Goal: Task Accomplishment & Management: Use online tool/utility

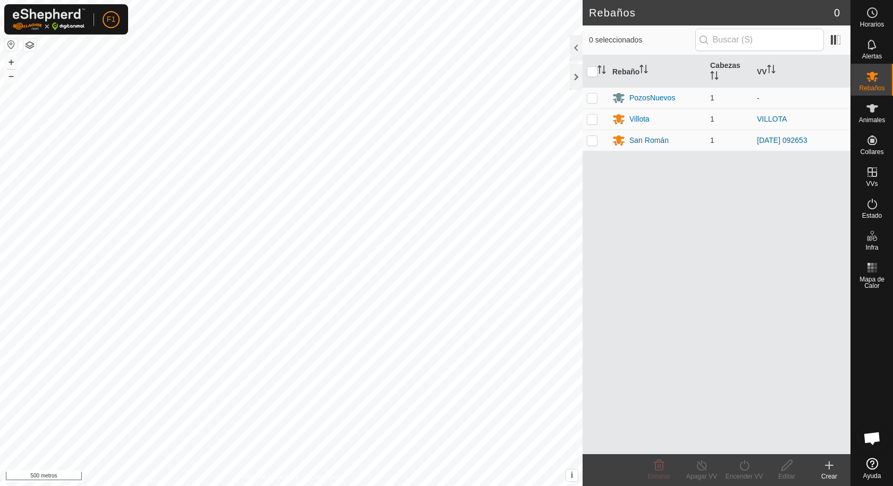
scroll to position [1076, 0]
click at [594, 142] on p-checkbox at bounding box center [592, 140] width 11 height 9
checkbox input "true"
click at [643, 137] on font "San Román" at bounding box center [649, 140] width 39 height 9
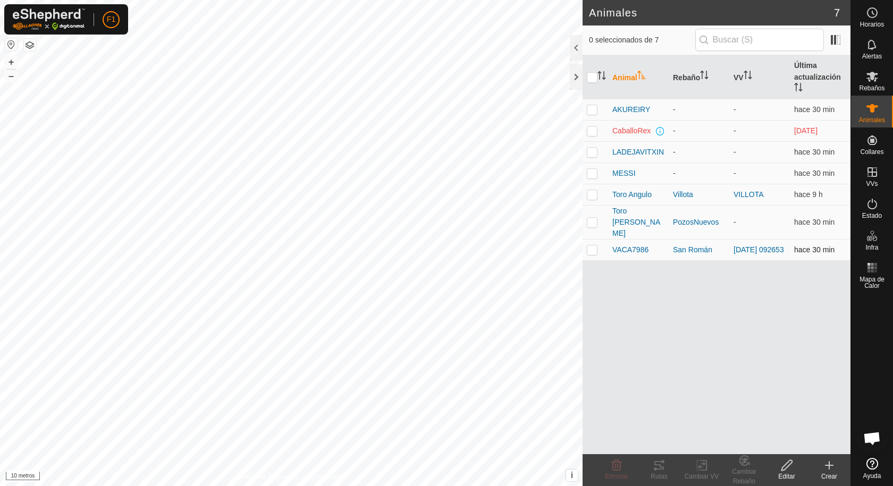
click at [598, 240] on td at bounding box center [596, 250] width 26 height 21
checkbox input "true"
click at [661, 469] on icon at bounding box center [660, 466] width 10 height 9
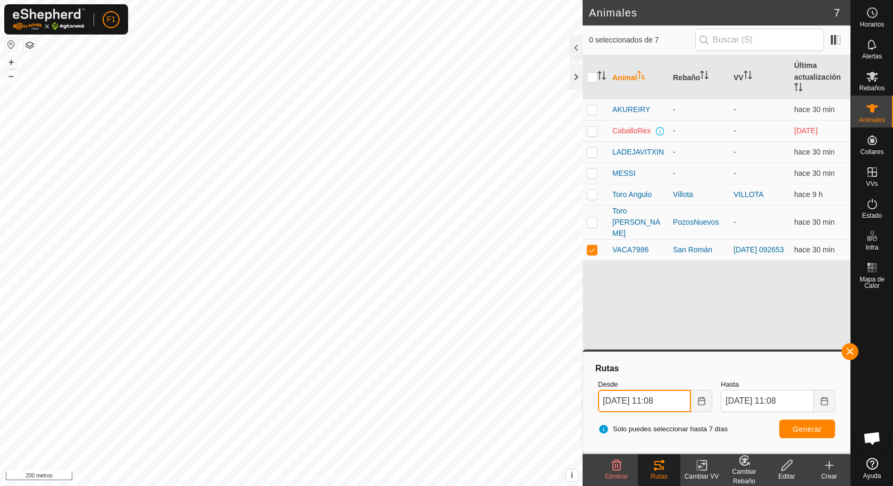
click at [611, 399] on input "27 Sep, 2025 11:08" at bounding box center [644, 401] width 93 height 22
type input "28 Sep, 2025 11:08"
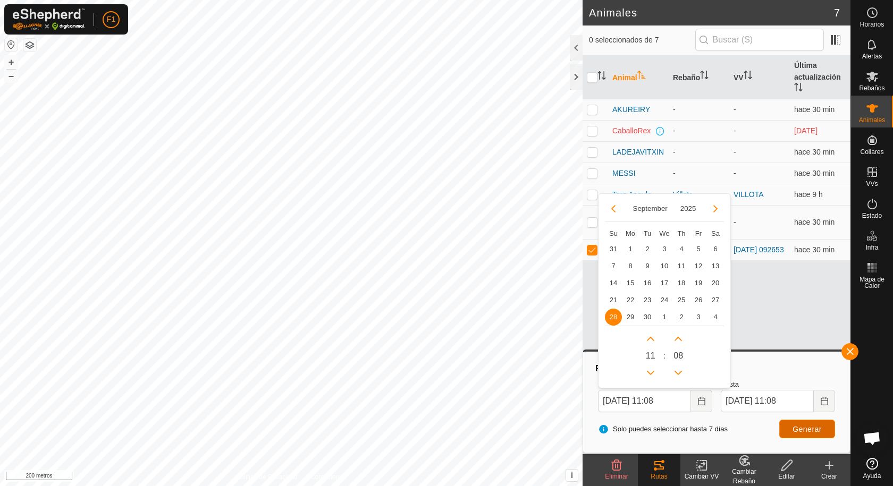
click at [806, 432] on font "Generar" at bounding box center [807, 429] width 29 height 9
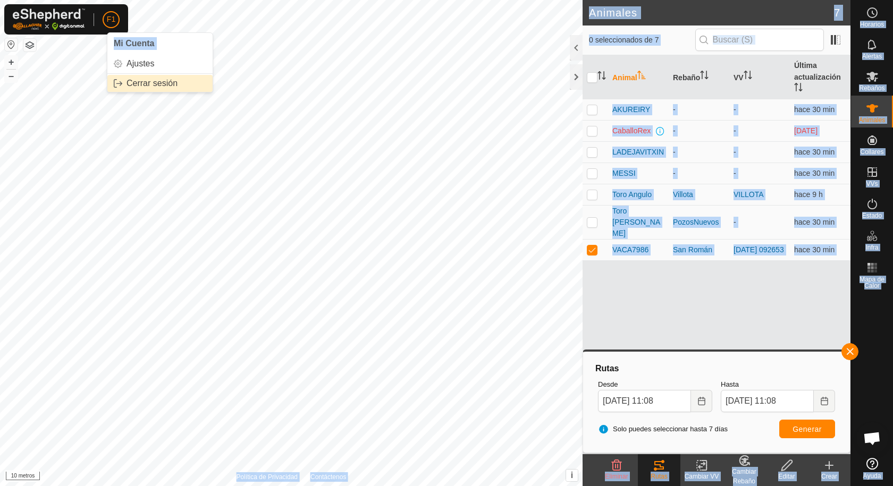
click at [213, 97] on div "F1 Mi Cuenta Ajustes Cerrar sesión Horarios Alertas Rebaños Animales Collares V…" at bounding box center [446, 243] width 893 height 486
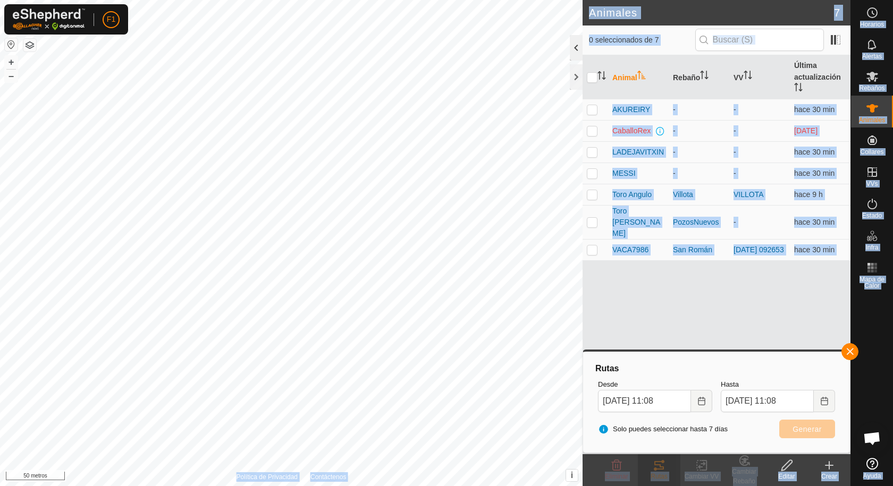
click at [575, 48] on div at bounding box center [576, 48] width 13 height 26
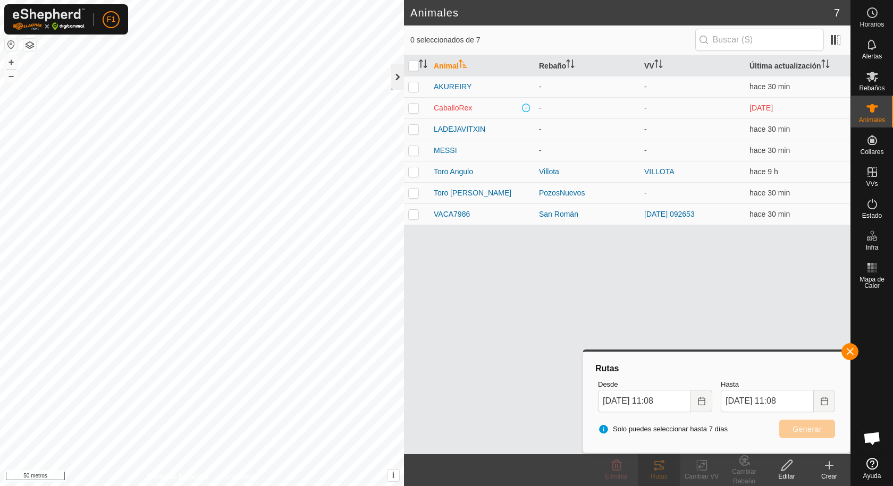
click at [397, 77] on div at bounding box center [397, 77] width 13 height 26
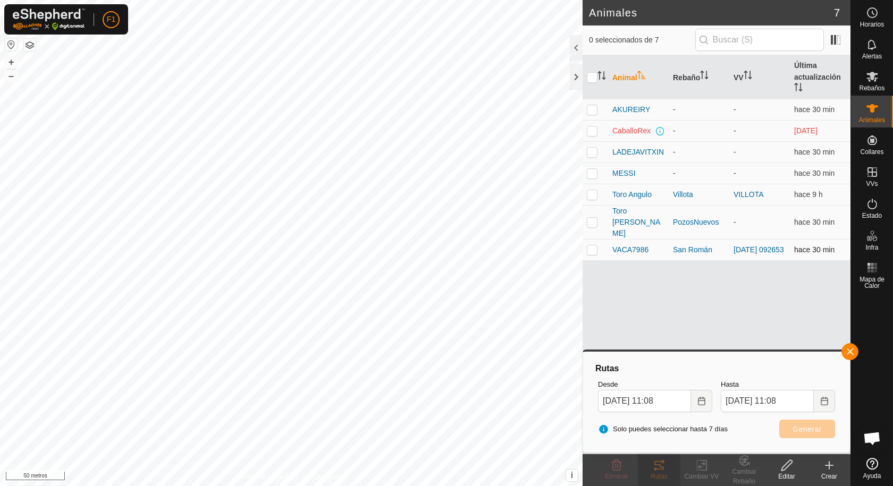
click at [590, 246] on p-checkbox at bounding box center [592, 250] width 11 height 9
checkbox input "true"
click at [804, 426] on font "Generar" at bounding box center [807, 429] width 29 height 9
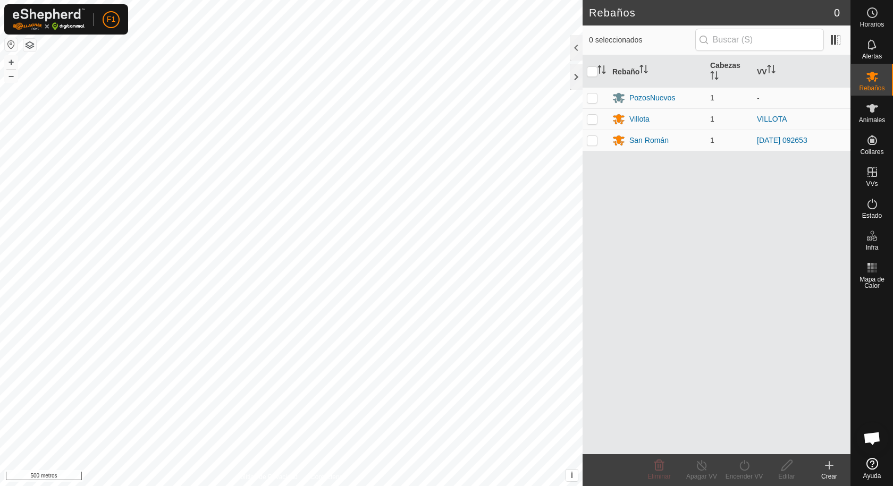
scroll to position [1076, 0]
checkbox input "true"
click at [874, 108] on icon at bounding box center [873, 108] width 12 height 9
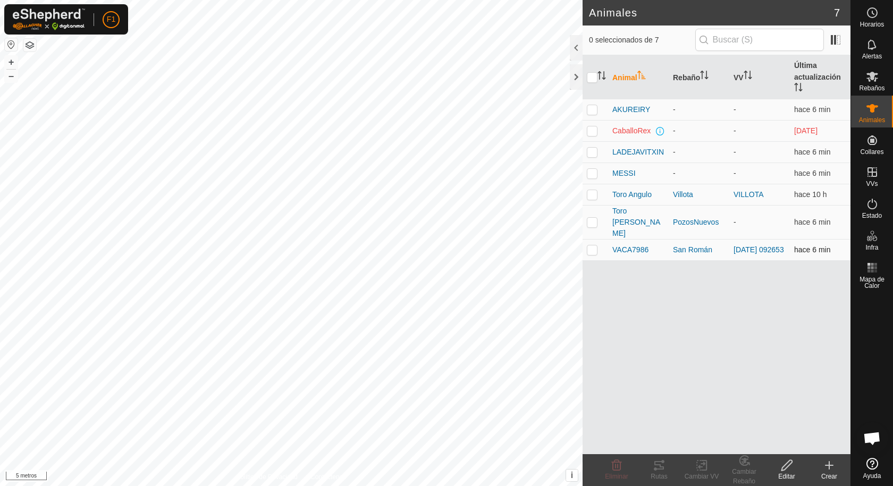
click at [592, 246] on p-checkbox at bounding box center [592, 250] width 11 height 9
checkbox input "true"
click at [659, 471] on icon at bounding box center [659, 465] width 13 height 13
